Goal: Book appointment/travel/reservation

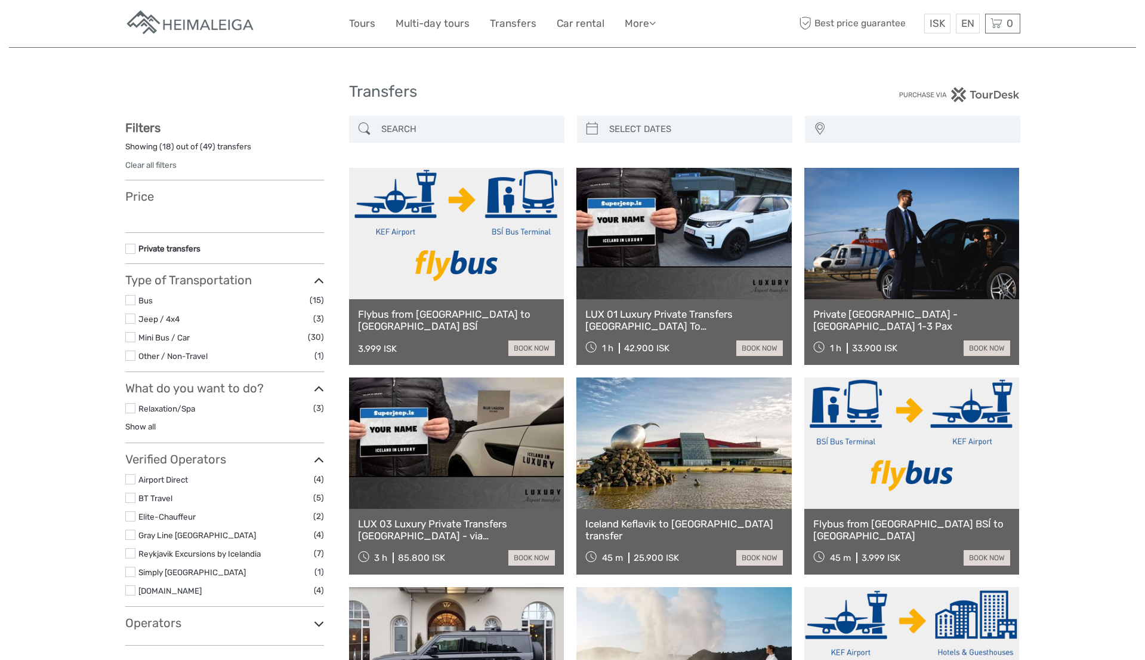
select select
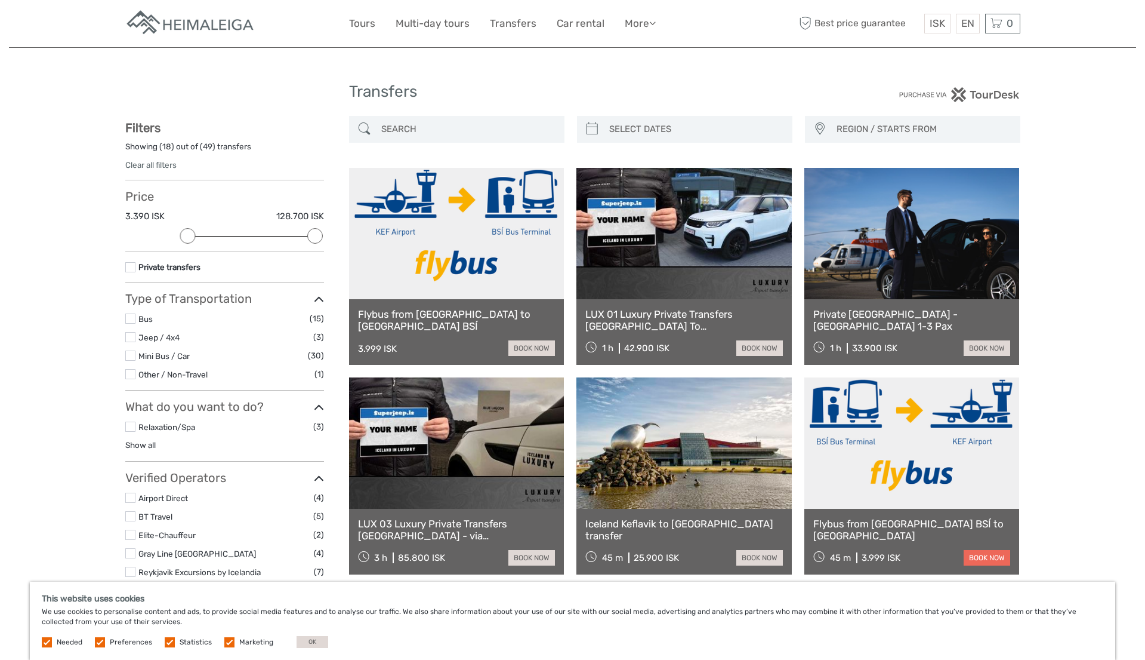
click at [974, 554] on link "book now" at bounding box center [987, 558] width 47 height 16
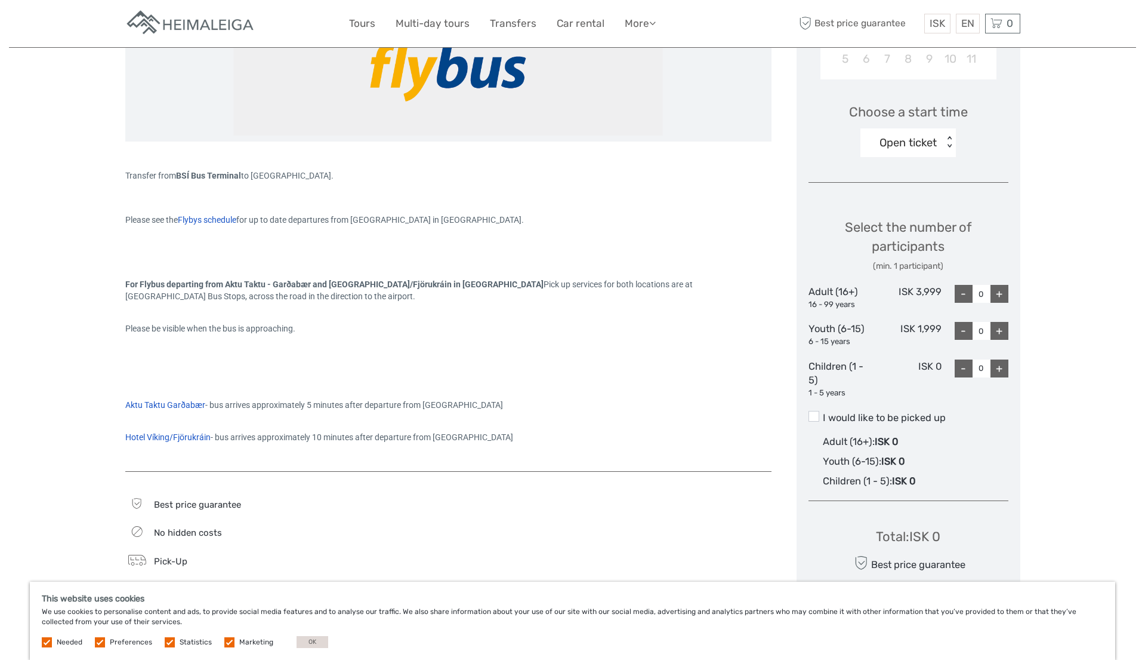
scroll to position [343, 0]
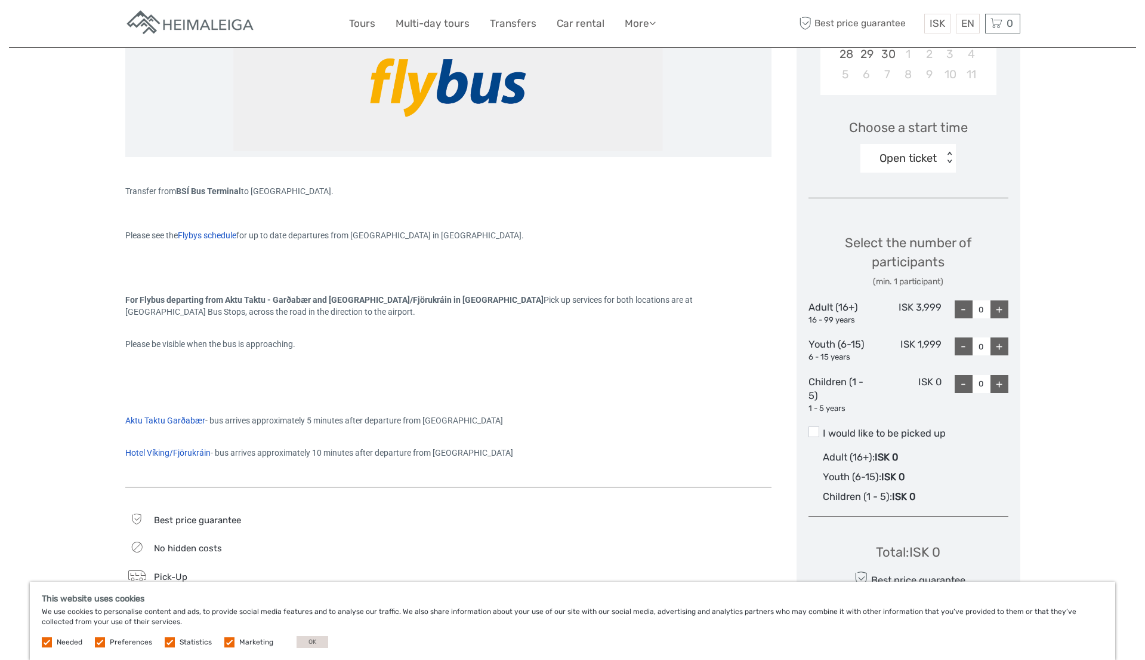
click at [948, 161] on div "< >" at bounding box center [950, 158] width 10 height 13
click at [910, 195] on div "Open ticket" at bounding box center [909, 194] width 84 height 20
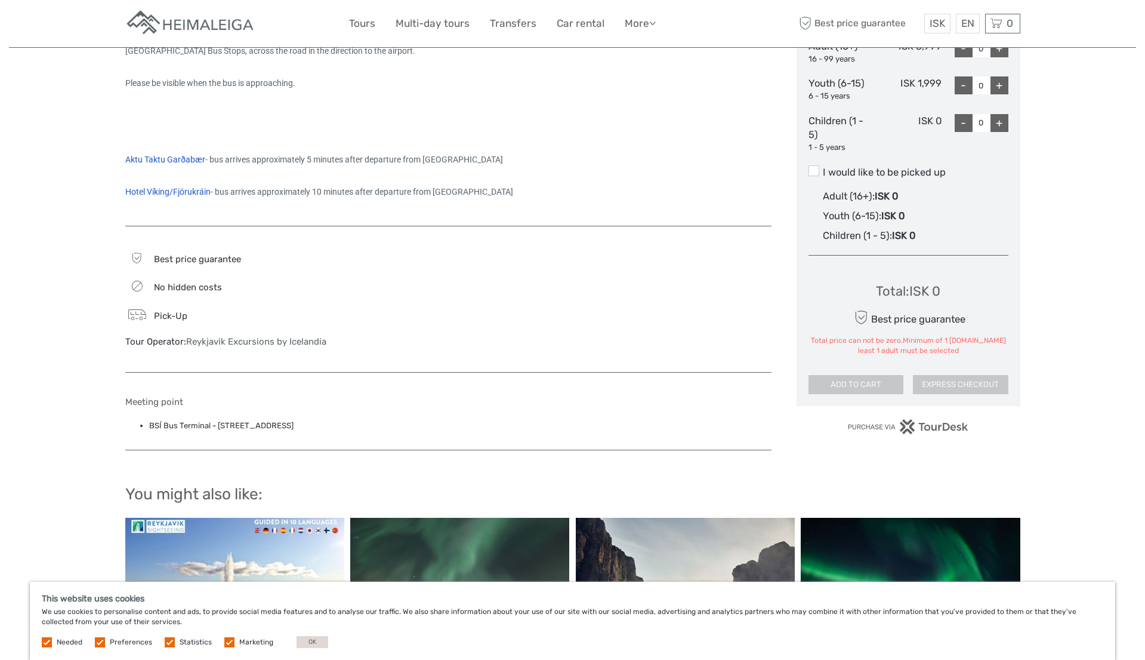
scroll to position [390, 0]
